Goal: Information Seeking & Learning: Learn about a topic

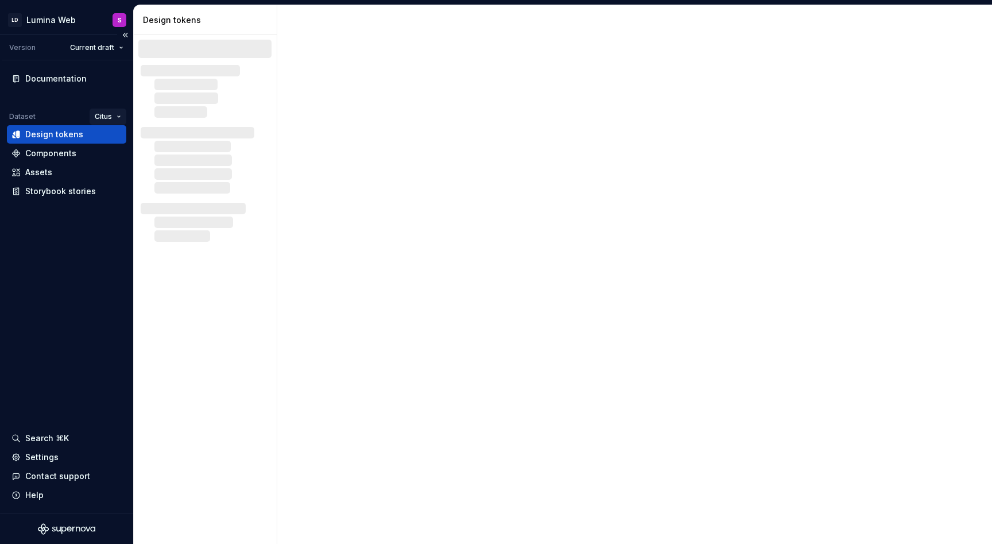
click at [106, 114] on html "LD Lumina Web S Version Current draft Documentation Dataset Citus Design tokens…" at bounding box center [496, 272] width 992 height 544
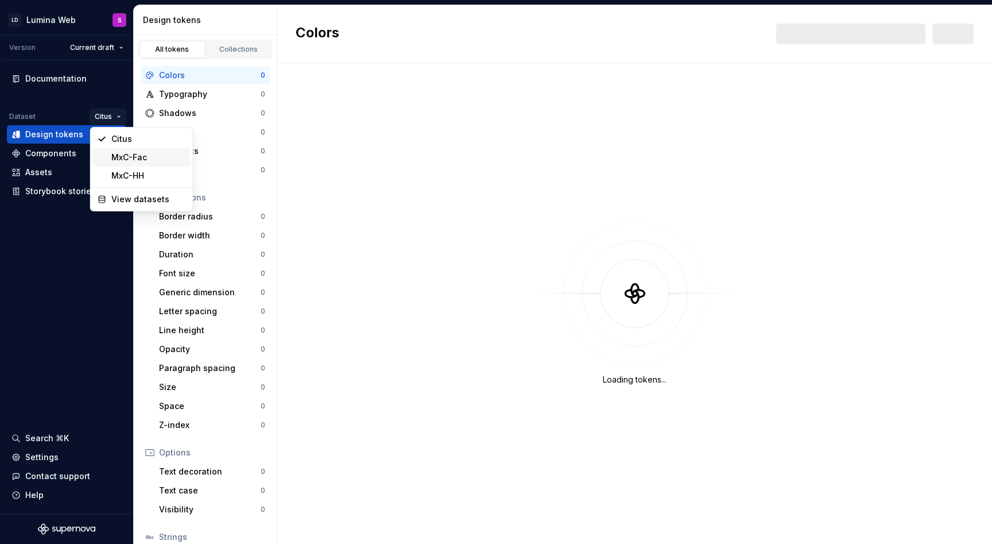
click at [129, 158] on div "MxC-Fac" at bounding box center [148, 157] width 75 height 11
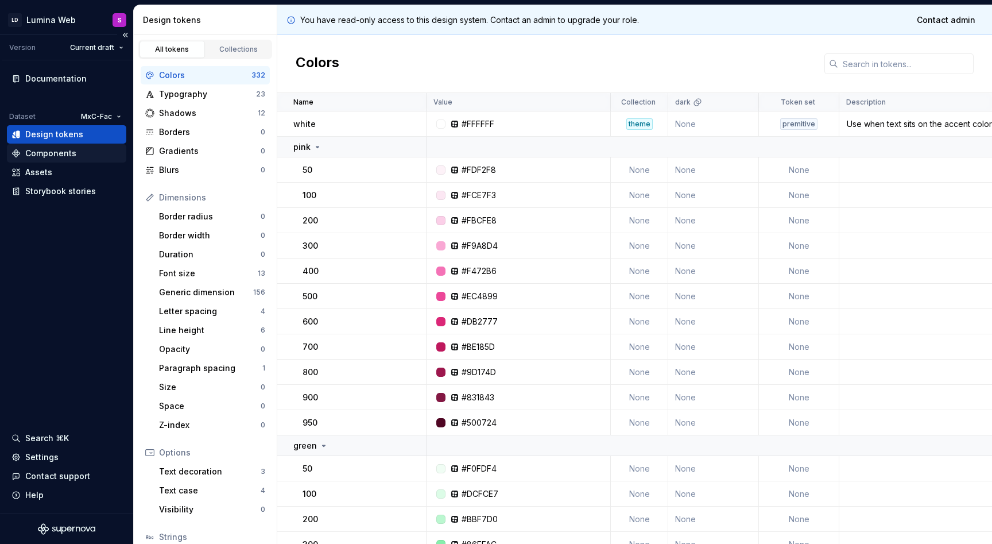
click at [82, 156] on div "Components" at bounding box center [66, 153] width 110 height 11
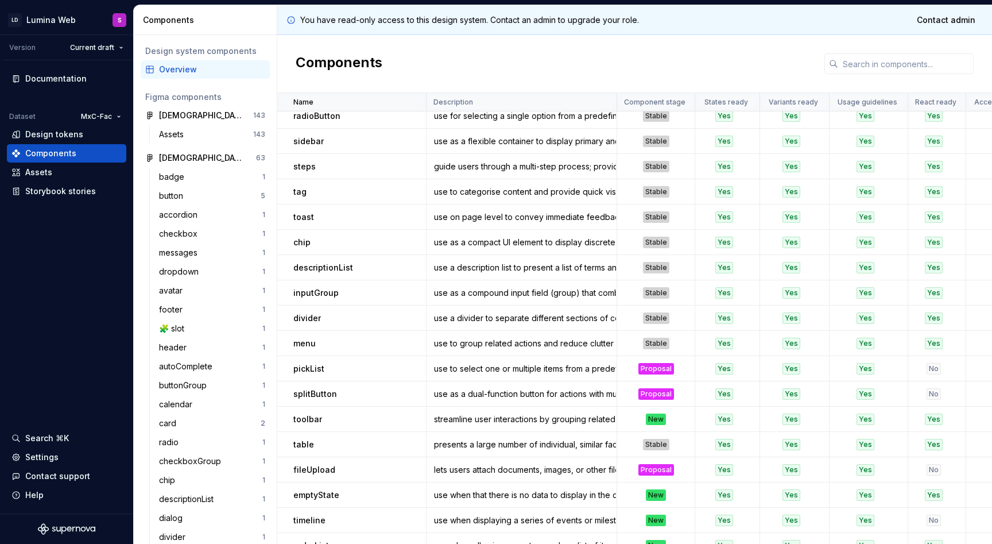
scroll to position [654, 0]
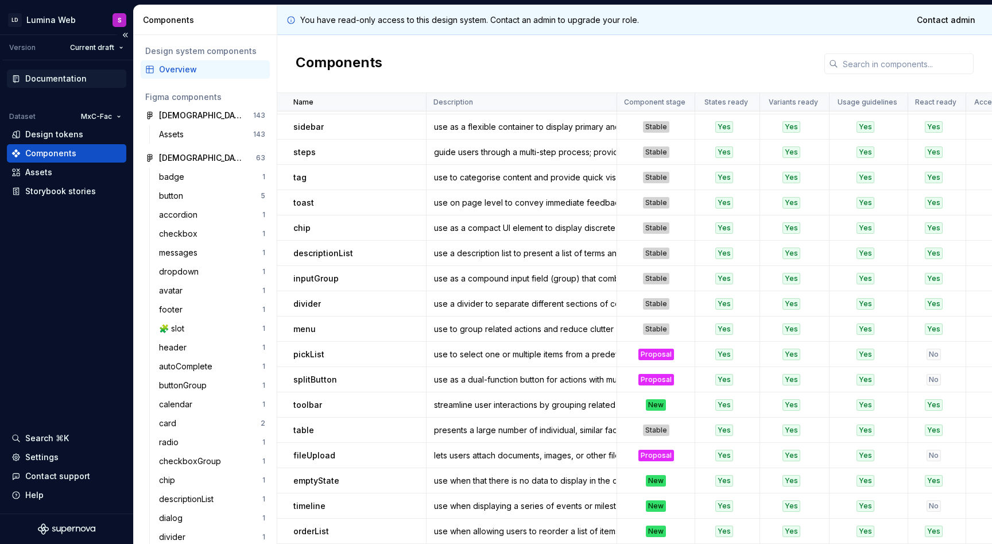
click at [62, 79] on div "Documentation" at bounding box center [55, 78] width 61 height 11
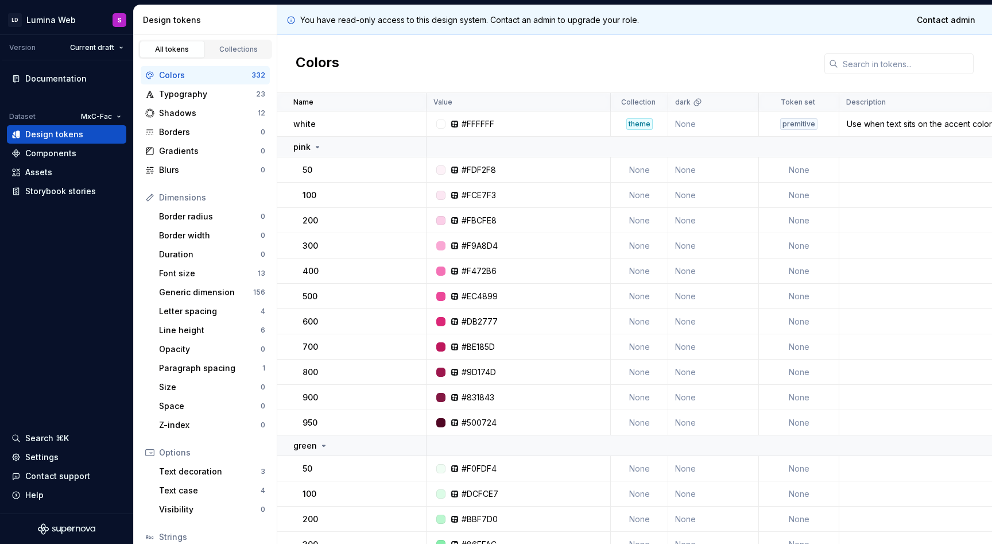
click at [192, 74] on div "Colors" at bounding box center [205, 74] width 92 height 11
click at [173, 76] on div "Colors" at bounding box center [205, 74] width 92 height 11
click at [954, 18] on span "Contact admin" at bounding box center [946, 19] width 59 height 11
